Goal: Task Accomplishment & Management: Complete application form

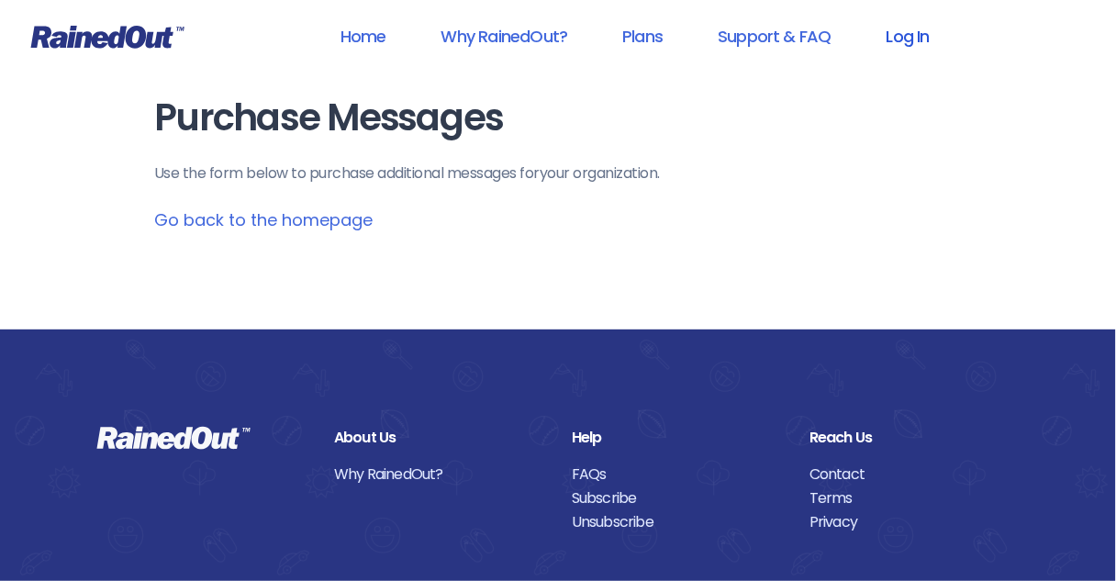
click at [918, 41] on link "Log In" at bounding box center [908, 36] width 91 height 41
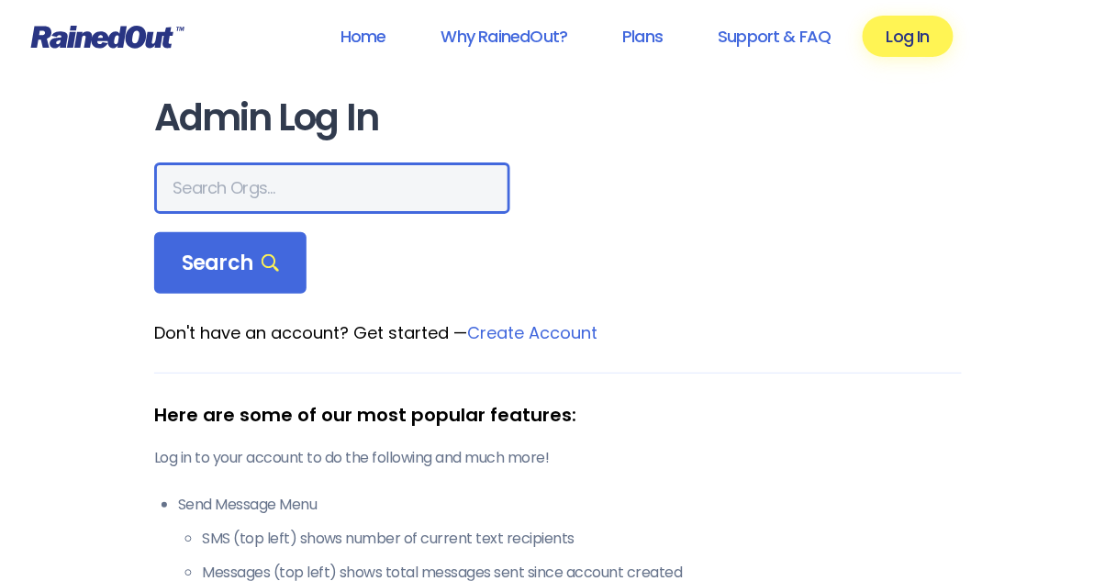
click at [174, 193] on input "text" at bounding box center [332, 187] width 356 height 51
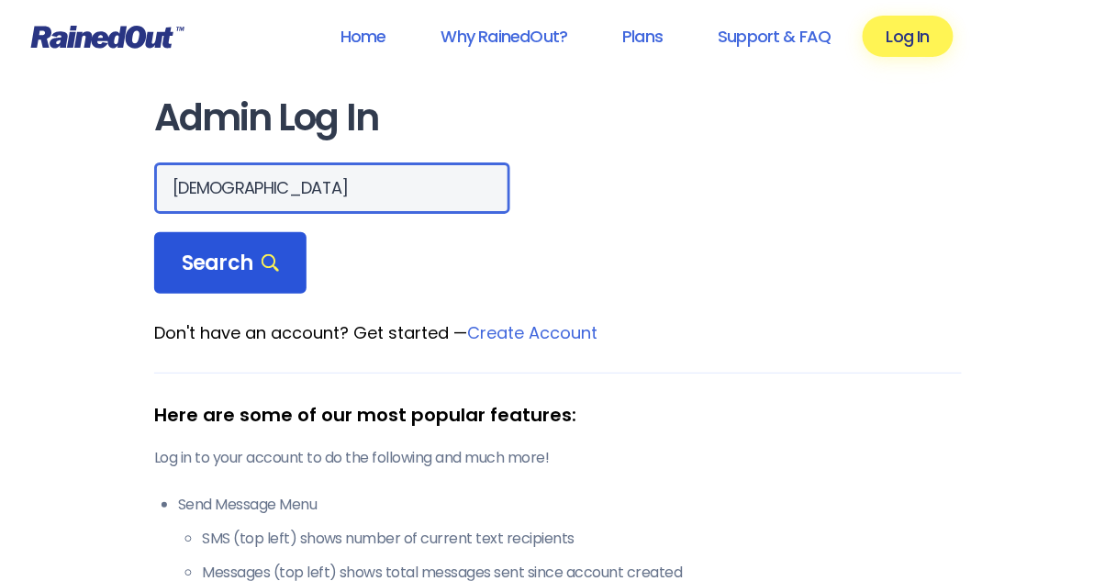
type input "[DEMOGRAPHIC_DATA]"
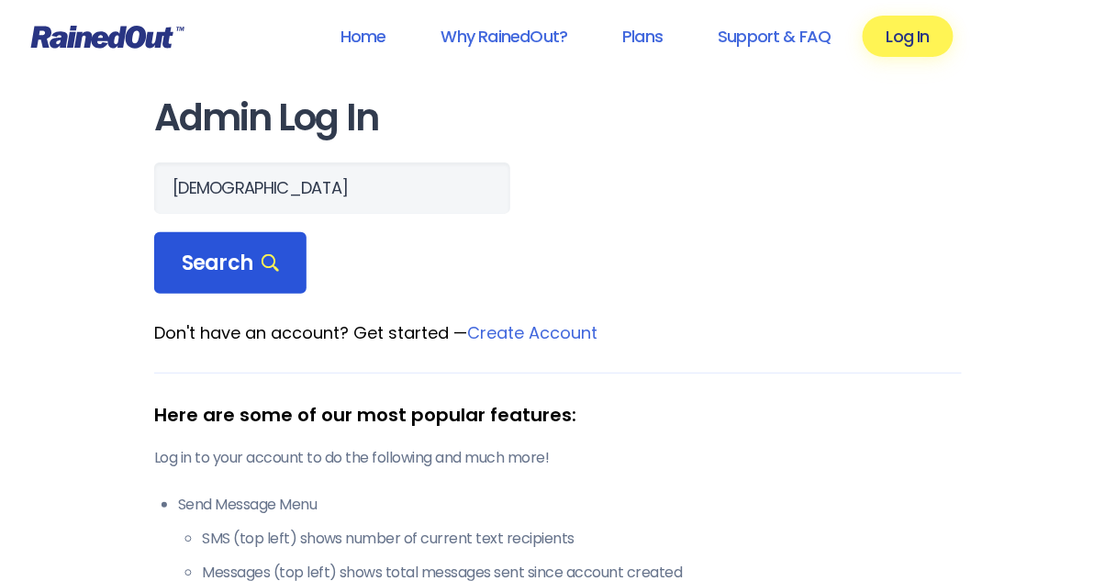
click at [232, 267] on span "Search" at bounding box center [230, 264] width 97 height 26
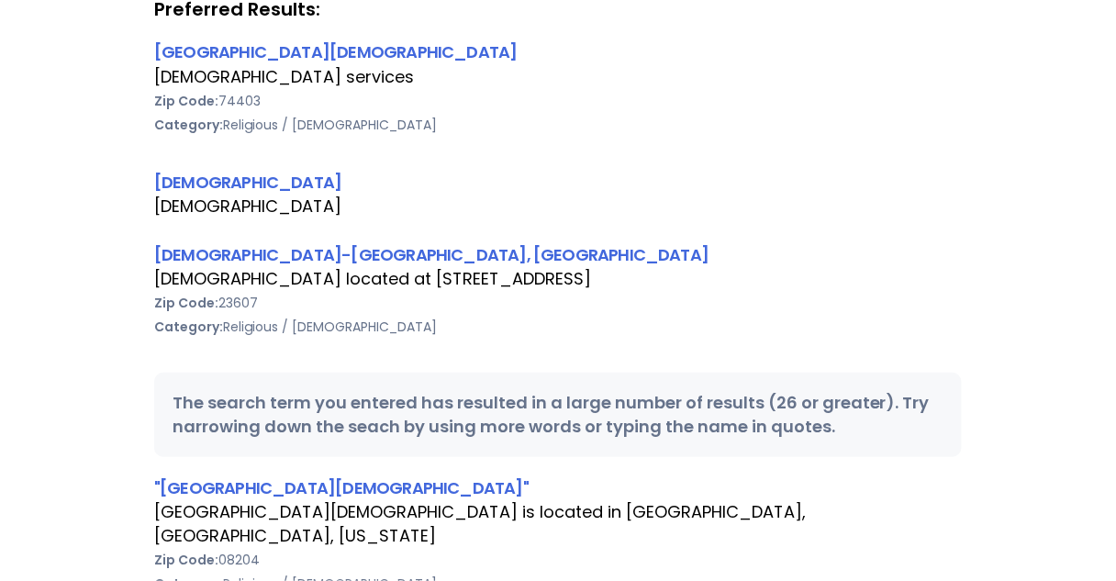
scroll to position [367, 0]
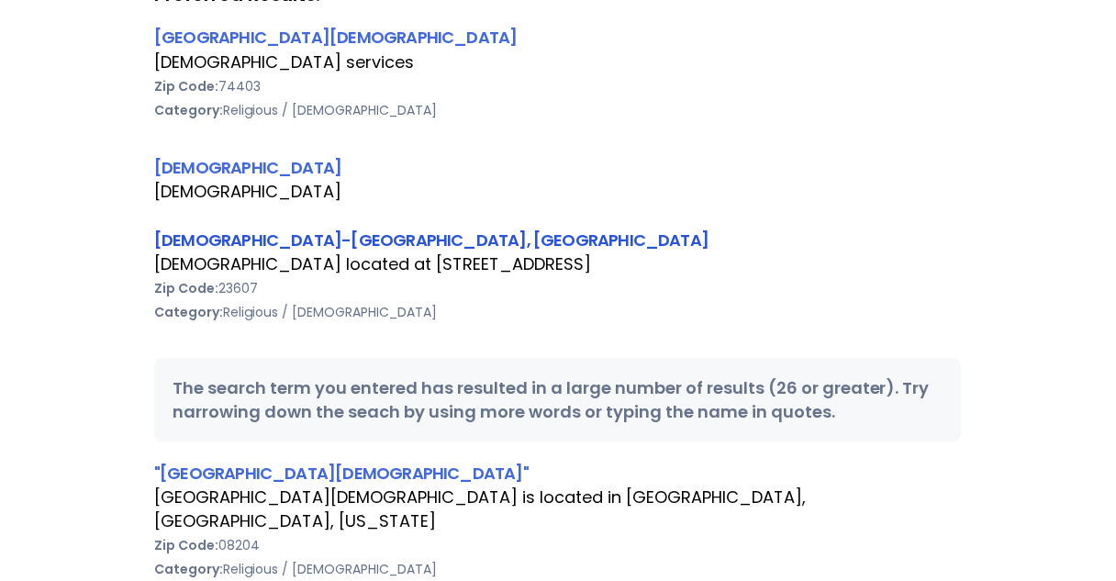
click at [281, 240] on link "[DEMOGRAPHIC_DATA]-[GEOGRAPHIC_DATA], [GEOGRAPHIC_DATA]" at bounding box center [431, 239] width 554 height 23
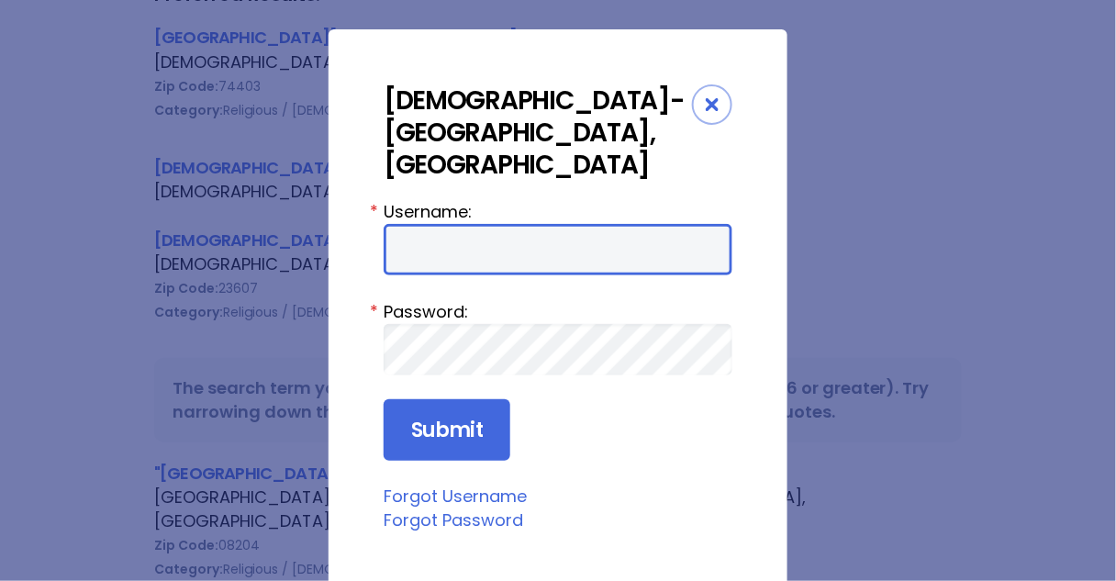
type input "Preston954"
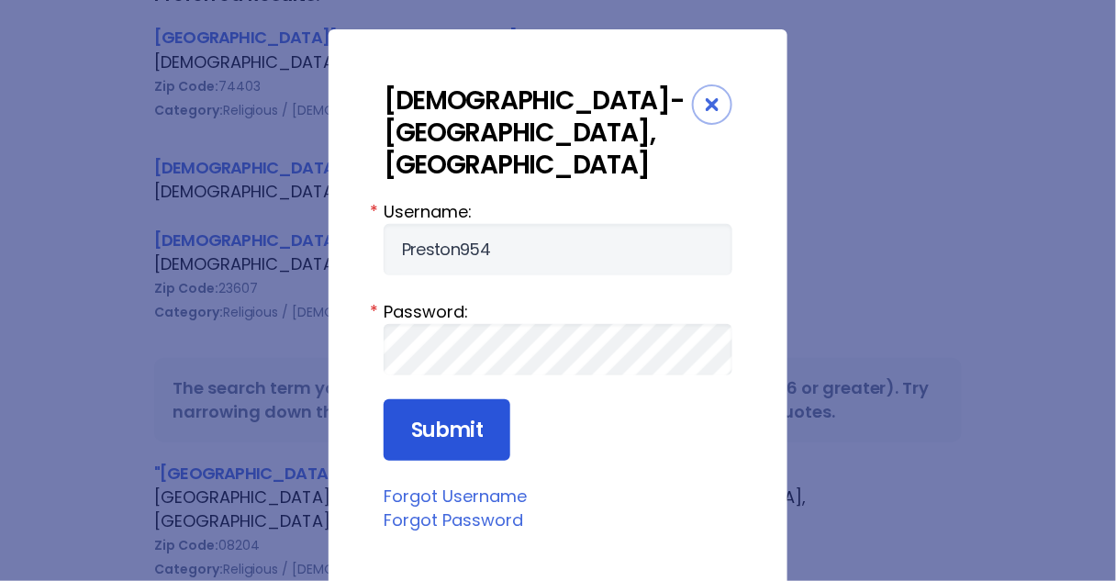
click at [419, 399] on input "Submit" at bounding box center [447, 430] width 127 height 62
